Goal: Transaction & Acquisition: Register for event/course

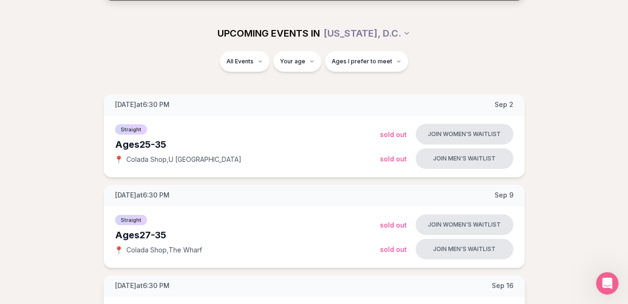
scroll to position [112, 0]
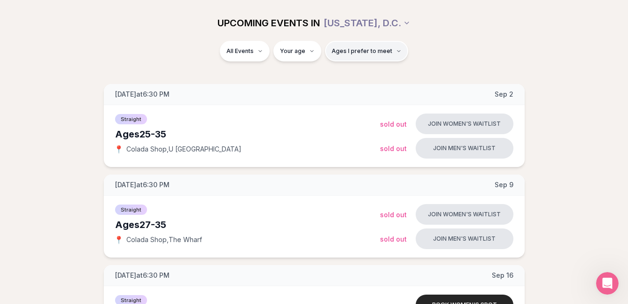
click at [379, 46] on button "Ages I prefer to meet" at bounding box center [366, 51] width 83 height 21
click at [452, 52] on div "All Events Your age Ages I prefer to meet" at bounding box center [314, 53] width 526 height 24
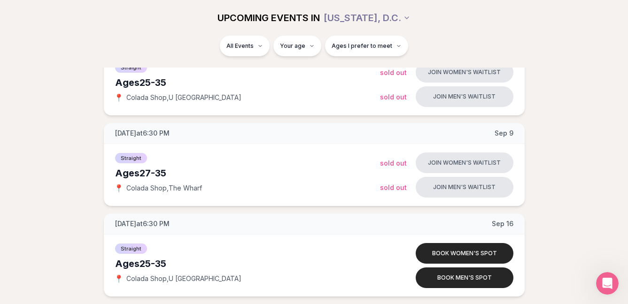
scroll to position [236, 0]
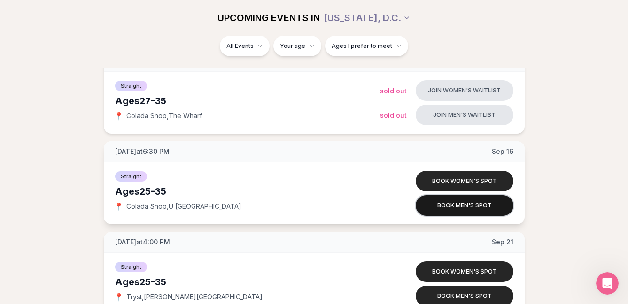
click at [471, 208] on button "Book men's spot" at bounding box center [464, 205] width 98 height 21
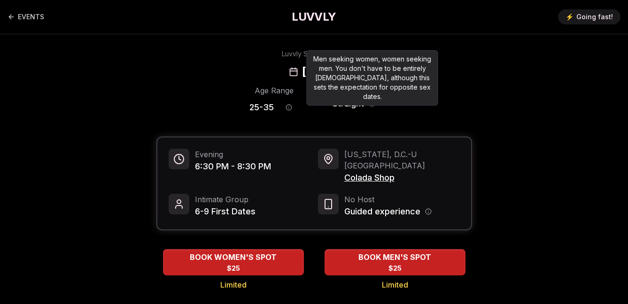
click at [372, 104] on icon "Orientation information" at bounding box center [372, 104] width 0 height 1
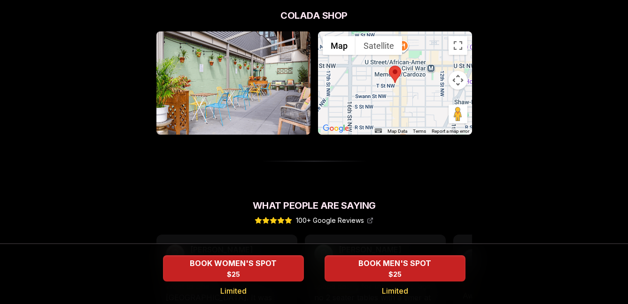
scroll to position [863, 0]
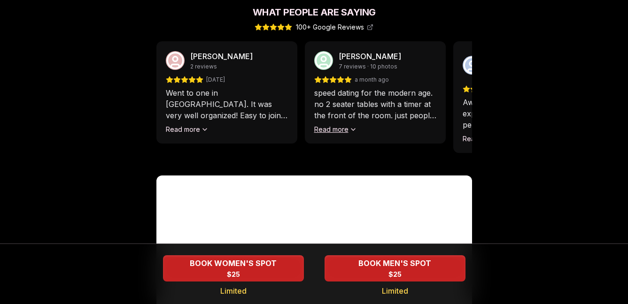
click at [337, 125] on button "Read more" at bounding box center [335, 129] width 43 height 9
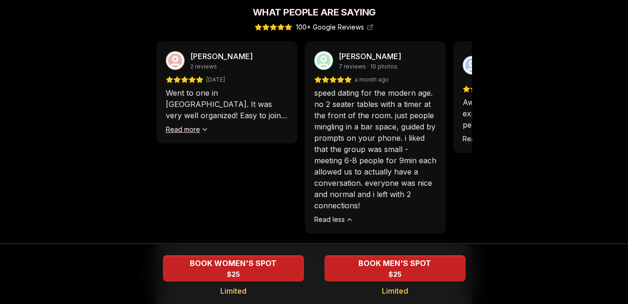
click at [200, 125] on button "Read more" at bounding box center [187, 129] width 43 height 9
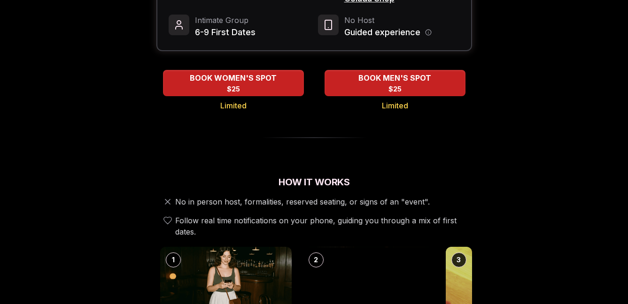
scroll to position [0, 0]
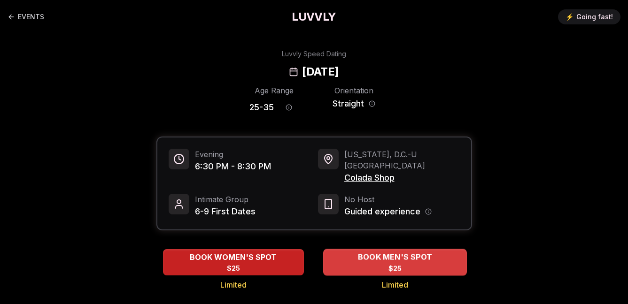
click at [423, 252] on span "BOOK MEN'S SPOT" at bounding box center [394, 257] width 78 height 11
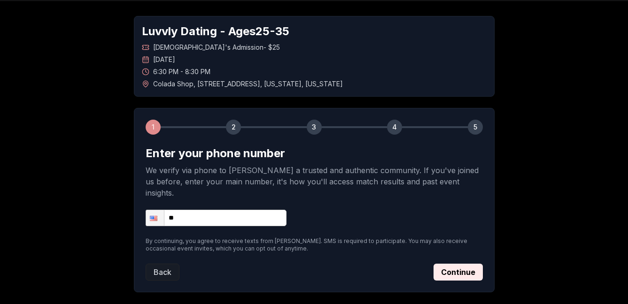
scroll to position [34, 0]
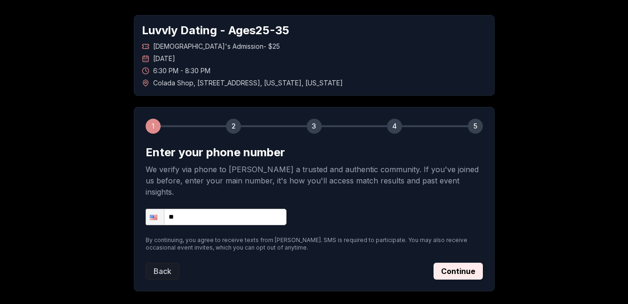
click at [252, 209] on input "**" at bounding box center [216, 217] width 141 height 16
type input "**********"
click at [451, 263] on button "Continue" at bounding box center [457, 271] width 49 height 17
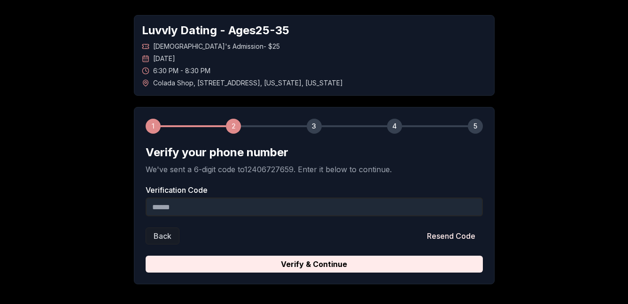
click at [339, 201] on input "Verification Code" at bounding box center [314, 207] width 337 height 19
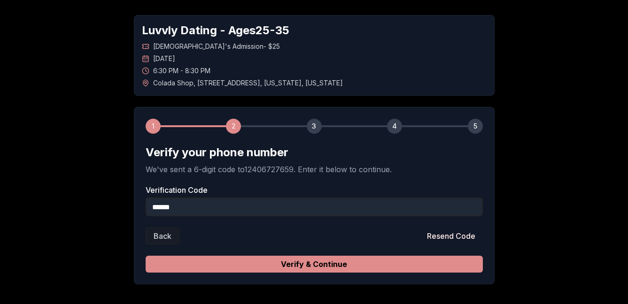
type input "******"
click at [420, 257] on button "Verify & Continue" at bounding box center [314, 264] width 337 height 17
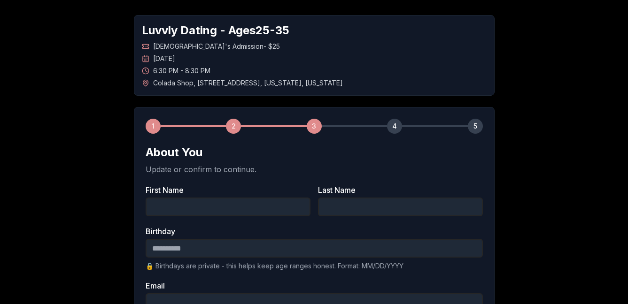
click at [314, 198] on div "First Name Last Name" at bounding box center [314, 201] width 337 height 30
click at [293, 202] on input "First Name" at bounding box center [228, 207] width 165 height 19
type input "*******"
type input "******"
type input "**********"
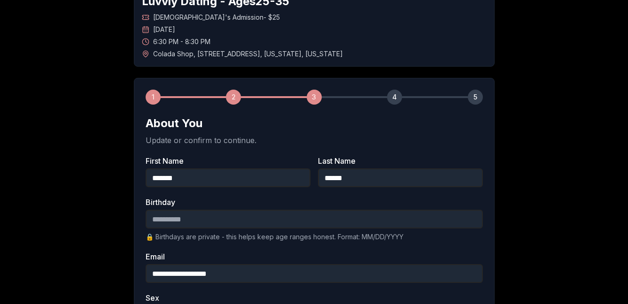
scroll to position [141, 0]
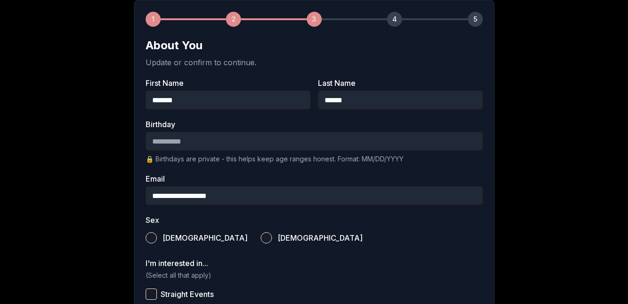
click at [224, 138] on input "Birthday" at bounding box center [314, 141] width 337 height 19
type input "**********"
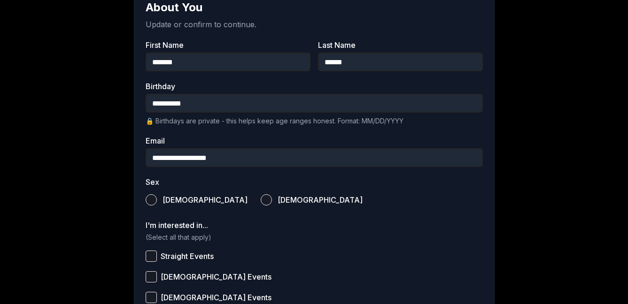
scroll to position [185, 0]
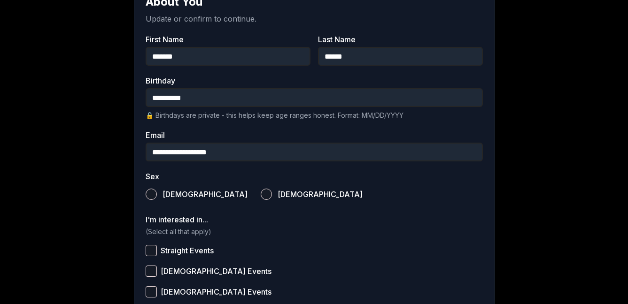
click at [261, 192] on label "[DEMOGRAPHIC_DATA]" at bounding box center [312, 194] width 102 height 21
click at [261, 192] on button "[DEMOGRAPHIC_DATA]" at bounding box center [266, 194] width 11 height 11
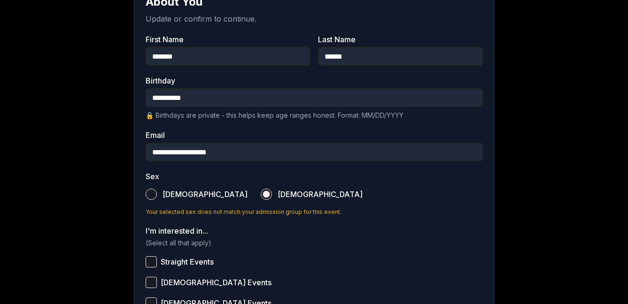
click at [137, 187] on div "**********" at bounding box center [314, 213] width 361 height 515
click at [153, 190] on button "[DEMOGRAPHIC_DATA]" at bounding box center [151, 194] width 11 height 11
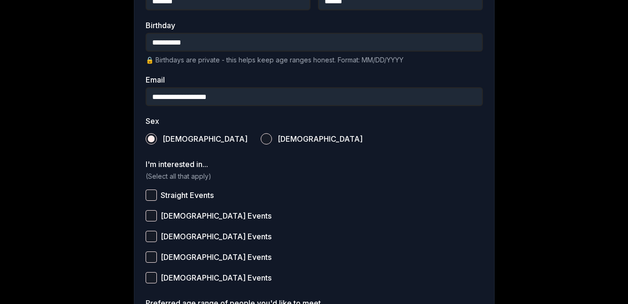
scroll to position [251, 0]
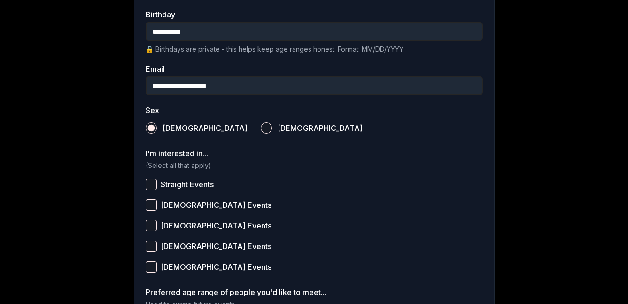
click at [153, 185] on button "Straight Events" at bounding box center [151, 184] width 11 height 11
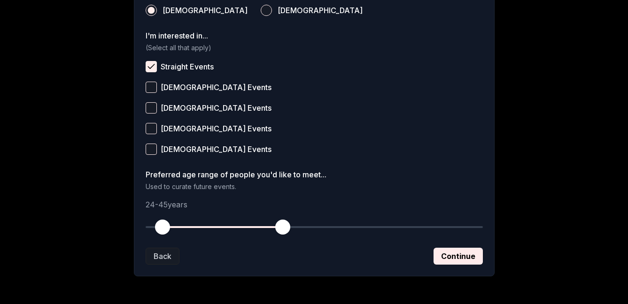
drag, startPoint x: 149, startPoint y: 230, endPoint x: 163, endPoint y: 229, distance: 13.6
click at [163, 229] on span "button" at bounding box center [162, 227] width 15 height 15
drag, startPoint x: 278, startPoint y: 228, endPoint x: 193, endPoint y: 228, distance: 85.4
click at [193, 228] on span "button" at bounding box center [191, 227] width 15 height 15
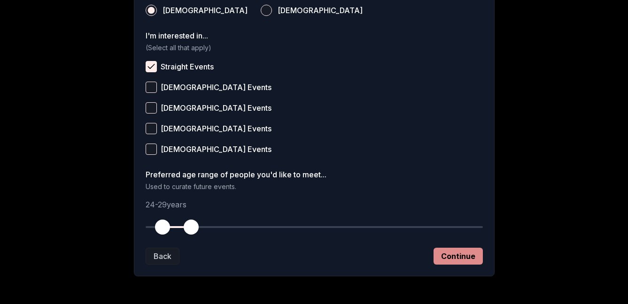
click at [468, 252] on button "Continue" at bounding box center [457, 256] width 49 height 17
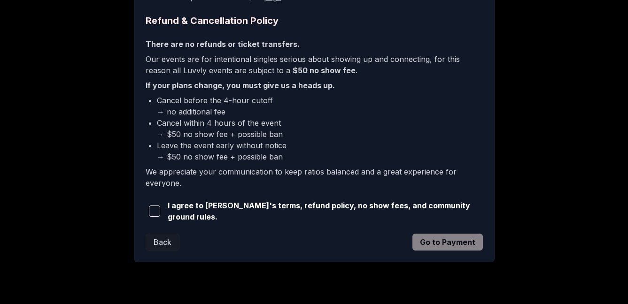
scroll to position [246, 0]
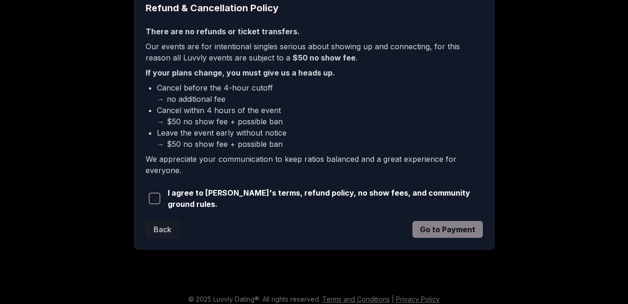
click at [161, 195] on button "button" at bounding box center [155, 198] width 18 height 21
click at [465, 232] on button "Go to Payment" at bounding box center [447, 229] width 70 height 17
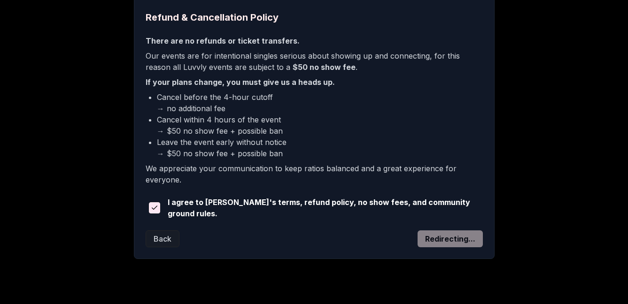
scroll to position [235, 0]
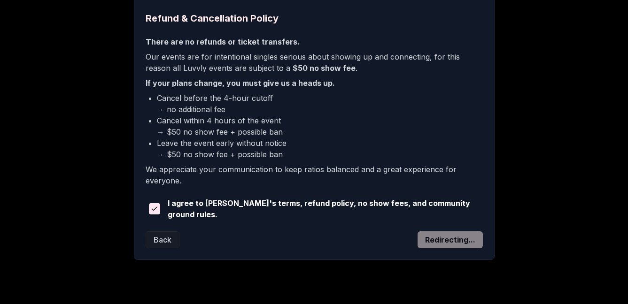
click at [416, 171] on p "We appreciate your communication to keep ratios balanced and a great experience…" at bounding box center [314, 175] width 337 height 23
click at [444, 237] on div "Back Redirecting..." at bounding box center [314, 239] width 337 height 17
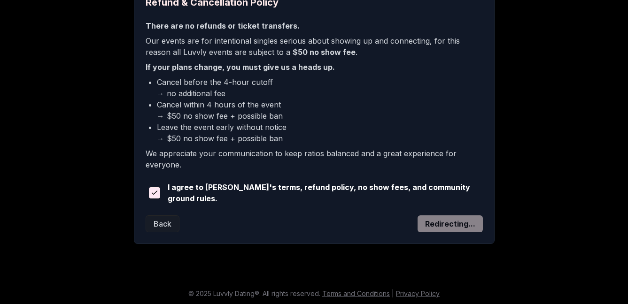
scroll to position [184, 0]
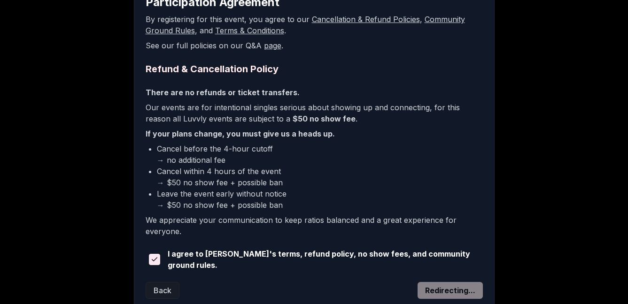
click at [155, 256] on icon "button" at bounding box center [155, 260] width 8 height 8
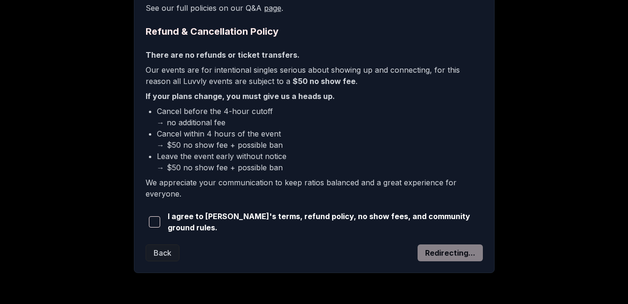
scroll to position [230, 0]
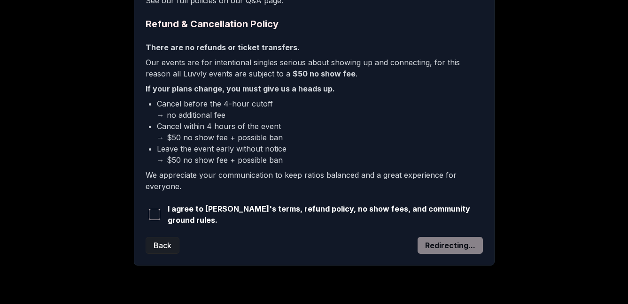
click at [155, 243] on button "Back" at bounding box center [163, 245] width 34 height 17
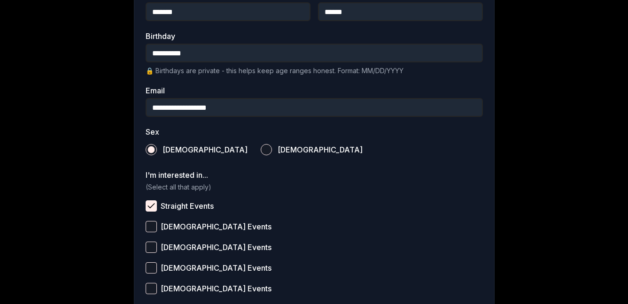
scroll to position [403, 0]
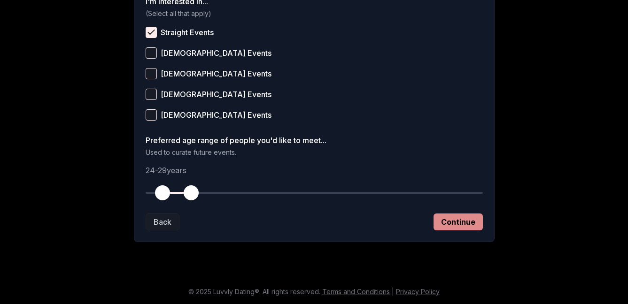
click at [473, 227] on button "Continue" at bounding box center [457, 222] width 49 height 17
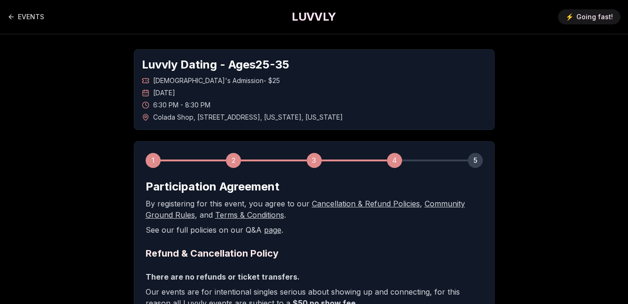
scroll to position [251, 0]
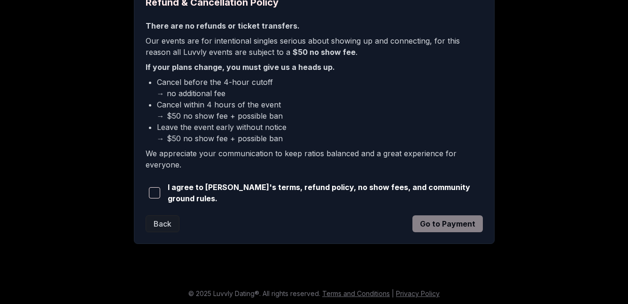
click at [155, 193] on span "button" at bounding box center [154, 192] width 11 height 11
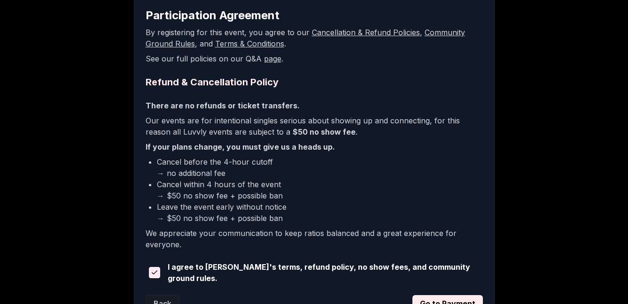
scroll to position [206, 0]
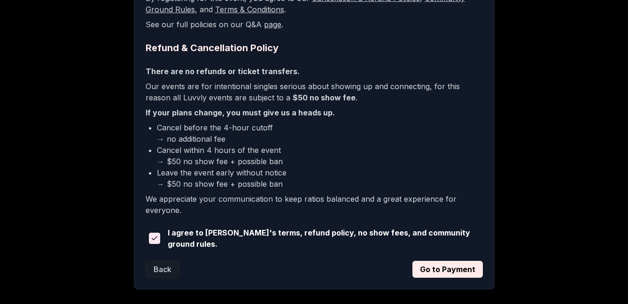
click at [449, 279] on div "1 2 3 4 5 Participation Agreement By registering for this event, you agree to o…" at bounding box center [314, 113] width 361 height 354
click at [449, 271] on button "Go to Payment" at bounding box center [447, 269] width 70 height 17
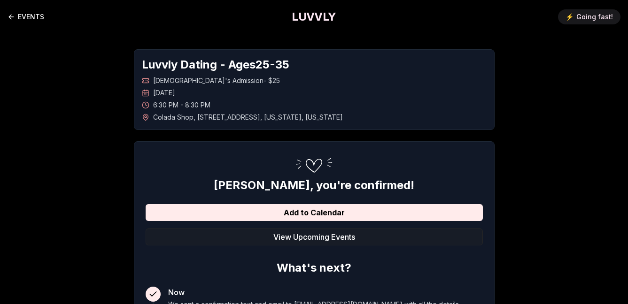
click at [31, 16] on link "EVENTS" at bounding box center [26, 17] width 37 height 19
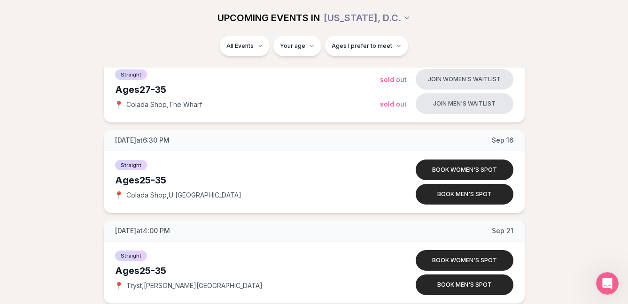
click at [585, 160] on div "Tuesday at 6:30 PM Sep 2 Ages 25-35 Straight 📍 Colada Shop , U st NW Join women…" at bounding box center [314, 262] width 598 height 627
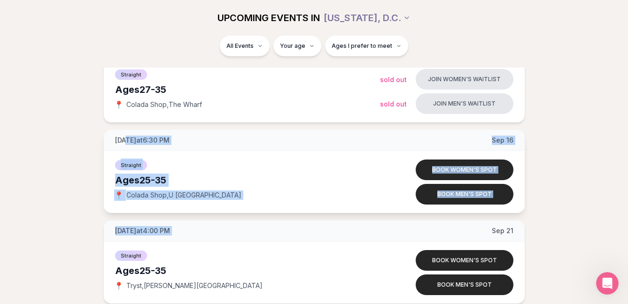
drag, startPoint x: 509, startPoint y: 216, endPoint x: 128, endPoint y: 136, distance: 390.0
click at [128, 136] on div "Tuesday at 6:30 PM Sep 2 Ages 25-35 Straight 📍 Colada Shop , U st NW Join women…" at bounding box center [314, 262] width 598 height 627
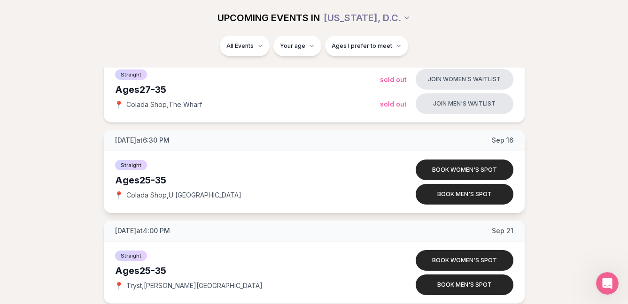
click at [113, 134] on div "Tuesday at 6:30 PM Sep 16" at bounding box center [314, 140] width 421 height 21
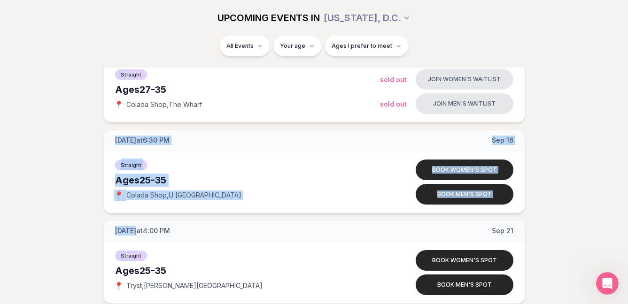
drag, startPoint x: 113, startPoint y: 134, endPoint x: 269, endPoint y: 216, distance: 175.8
click at [268, 216] on div "Tuesday at 6:30 PM Sep 2 Ages 25-35 Straight 📍 Colada Shop , U st NW Join women…" at bounding box center [314, 262] width 598 height 627
click at [174, 131] on div "Tuesday at 6:30 PM Sep 16" at bounding box center [314, 140] width 421 height 21
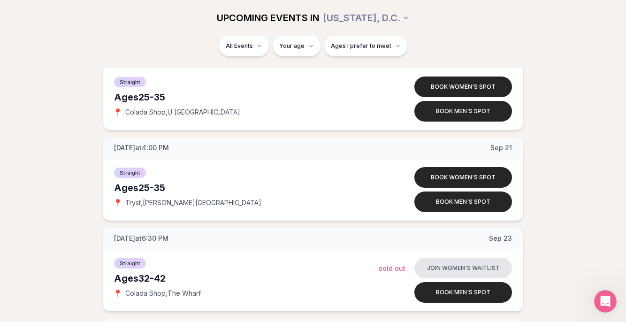
scroll to position [280, 0]
